Goal: Task Accomplishment & Management: Manage account settings

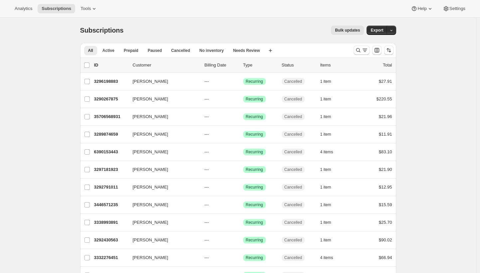
click at [345, 30] on span "Bulk updates" at bounding box center [347, 30] width 25 height 5
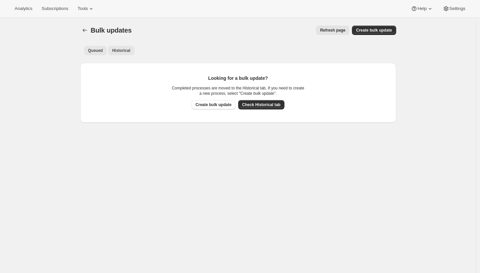
click at [124, 50] on span "Historical" at bounding box center [121, 50] width 18 height 5
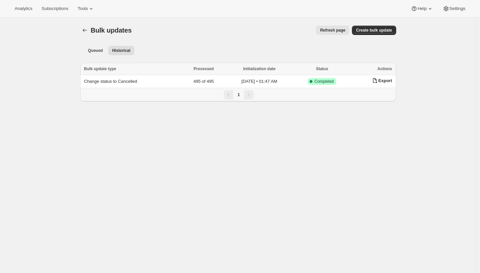
click at [51, 57] on div "Bulk updates. This page is ready Bulk updates Refresh page More actions Refresh…" at bounding box center [238, 154] width 476 height 273
click at [78, 4] on div "Tools" at bounding box center [85, 8] width 25 height 9
click at [85, 10] on span "Tools" at bounding box center [82, 8] width 10 height 5
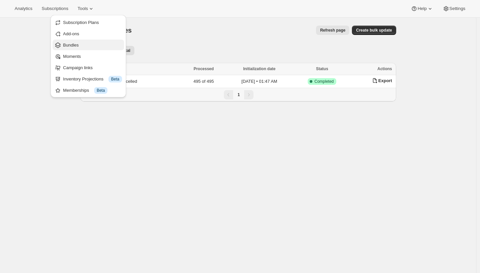
click at [93, 44] on span "Bundles" at bounding box center [92, 45] width 59 height 7
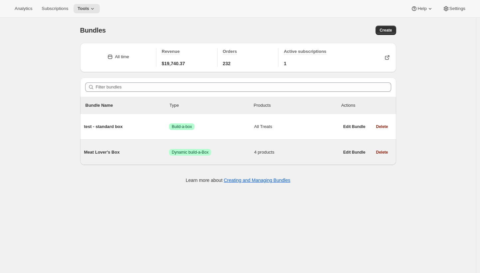
click at [127, 146] on div "Meat Lover's Box Success Dynamic build-a-Box 4 products" at bounding box center [211, 152] width 255 height 17
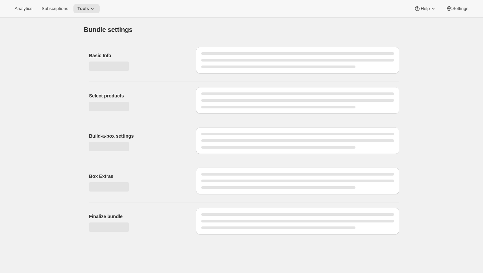
type input "Meat Lover's Box"
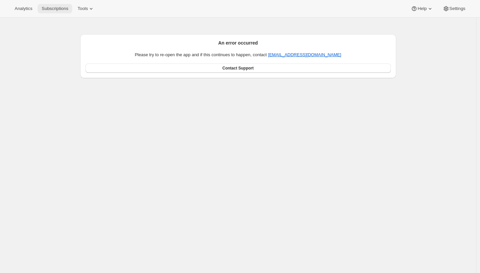
click at [63, 10] on span "Subscriptions" at bounding box center [55, 8] width 27 height 5
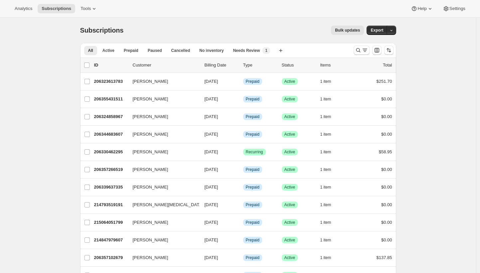
click at [331, 19] on div "Subscriptions. This page is ready Subscriptions Bulk updates More actions Bulk …" at bounding box center [238, 30] width 316 height 25
click at [137, 51] on span "Prepaid" at bounding box center [131, 50] width 15 height 5
click at [363, 49] on icon "Search and filter results" at bounding box center [364, 50] width 7 height 7
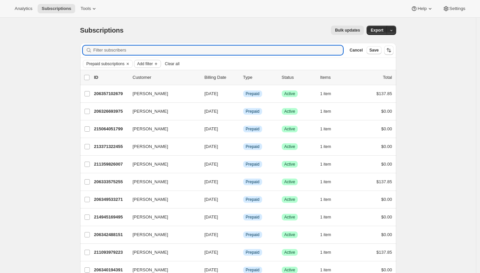
click at [153, 64] on span "Add filter" at bounding box center [145, 63] width 16 height 5
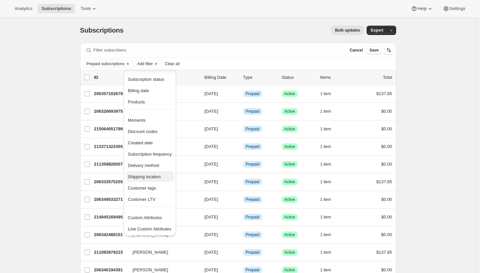
scroll to position [2, 0]
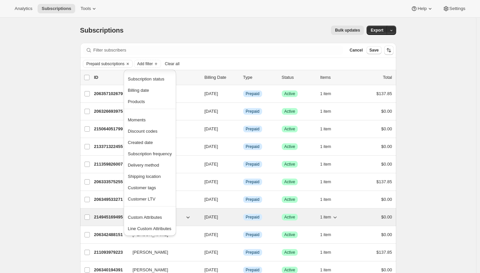
click at [155, 217] on span "Custom Attributes" at bounding box center [145, 217] width 34 height 5
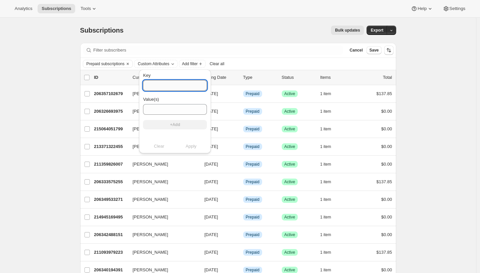
click at [177, 86] on input "Key" at bounding box center [175, 85] width 64 height 11
type input "i"
type input "_isPOS"
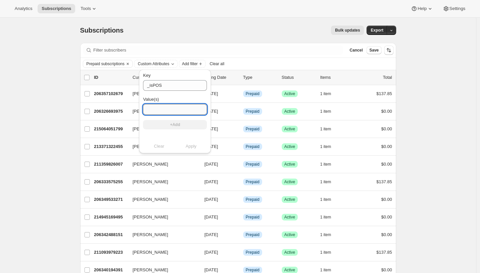
click at [176, 107] on input "Value(s)" at bounding box center [175, 109] width 64 height 11
type input "true"
drag, startPoint x: 168, startPoint y: 129, endPoint x: 175, endPoint y: 134, distance: 8.5
click at [168, 129] on button "+Add" at bounding box center [175, 124] width 64 height 9
click at [187, 152] on span "Apply" at bounding box center [191, 153] width 11 height 7
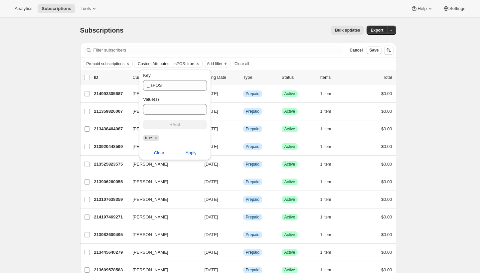
click at [434, 73] on div "Subscriptions. This page is ready Subscriptions Bulk updates More actions Bulk …" at bounding box center [238, 246] width 476 height 457
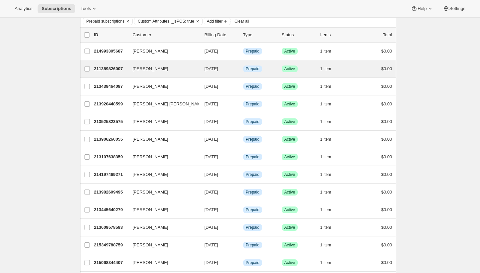
scroll to position [206, 0]
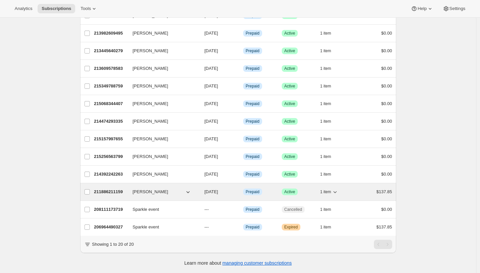
click at [104, 188] on p "211886211159" at bounding box center [110, 191] width 33 height 7
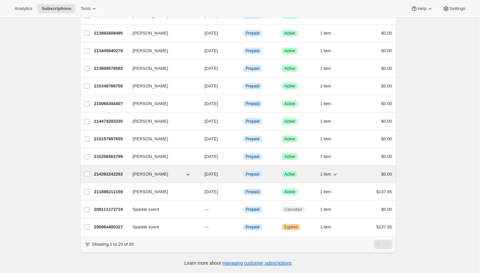
click at [114, 171] on p "214392242263" at bounding box center [110, 174] width 33 height 7
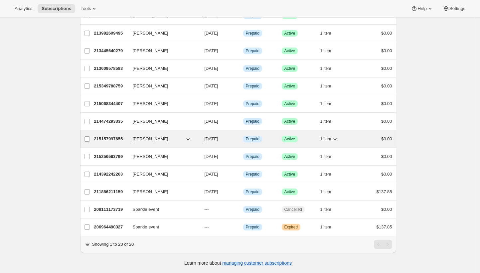
click at [99, 136] on p "215157997655" at bounding box center [110, 139] width 33 height 7
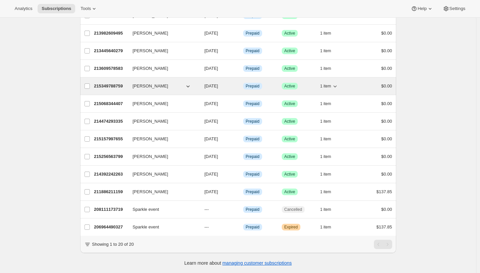
click at [116, 83] on p "215349788759" at bounding box center [110, 86] width 33 height 7
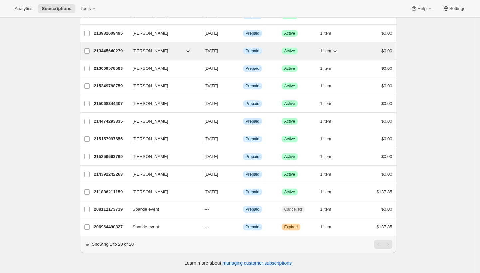
click at [120, 48] on p "213445640279" at bounding box center [110, 51] width 33 height 7
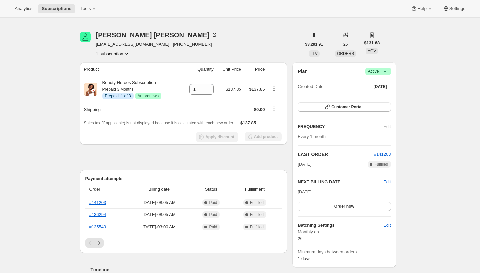
scroll to position [18, 0]
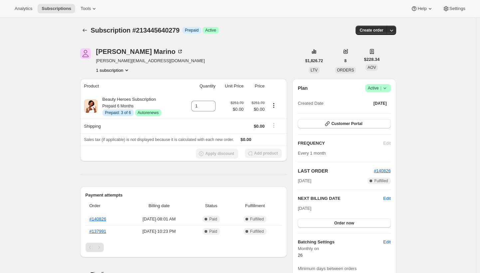
click at [225, 67] on div "Andriana Marino andriana@moxisf.com 1 subscription" at bounding box center [190, 60] width 221 height 25
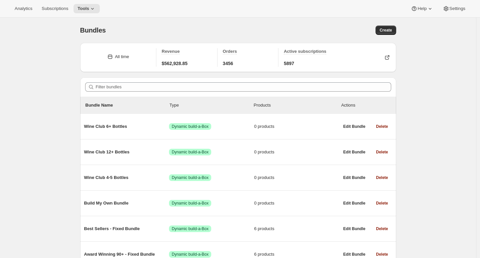
click at [51, 10] on span "Subscriptions" at bounding box center [55, 8] width 27 height 5
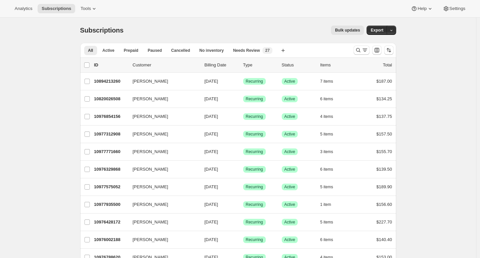
click at [219, 28] on div "Bulk updates" at bounding box center [247, 30] width 232 height 9
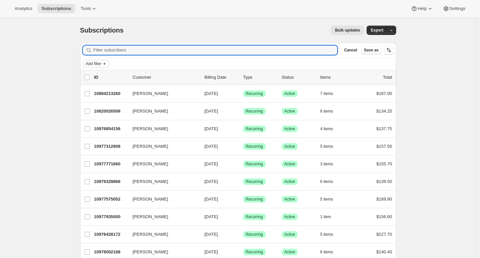
click at [98, 60] on button "Add filter" at bounding box center [96, 64] width 27 height 8
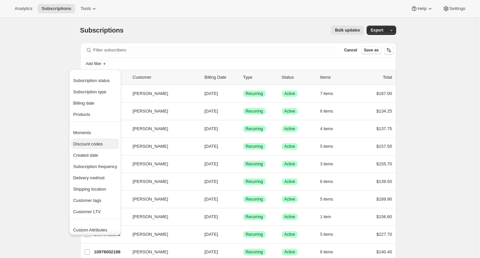
click at [100, 144] on span "Discount codes" at bounding box center [88, 144] width 30 height 5
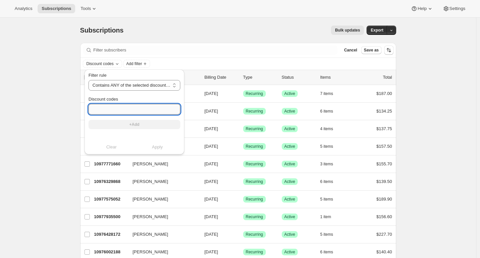
click at [130, 108] on input "Discount codes" at bounding box center [134, 109] width 92 height 11
paste input "SIPSEPT15wc"
type input "SIPSEPT15wc"
click at [133, 124] on span "+Add" at bounding box center [134, 124] width 10 height 5
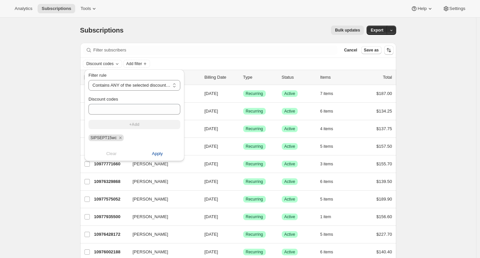
click at [162, 153] on span "Apply" at bounding box center [157, 154] width 11 height 7
